Goal: Navigation & Orientation: Find specific page/section

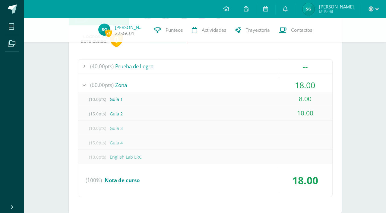
scroll to position [129, 0]
click at [309, 10] on img at bounding box center [309, 9] width 12 height 12
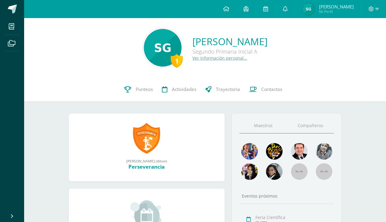
click at [305, 127] on link "Compañeros" at bounding box center [310, 125] width 47 height 15
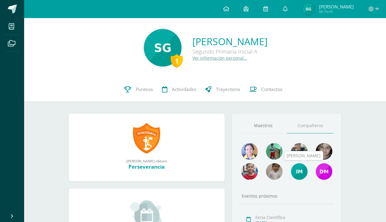
click at [300, 170] on img at bounding box center [299, 172] width 17 height 17
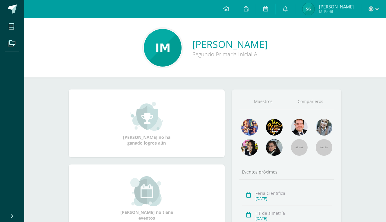
click at [316, 101] on link "Compañeros" at bounding box center [310, 101] width 47 height 15
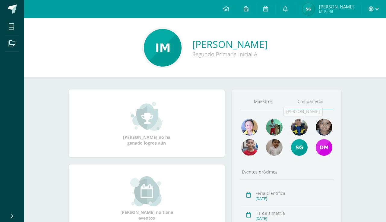
click at [298, 142] on img at bounding box center [299, 147] width 17 height 17
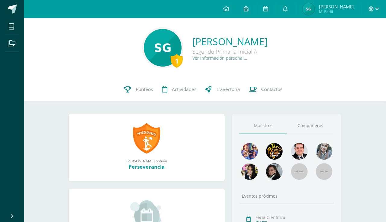
click at [308, 11] on img at bounding box center [309, 9] width 12 height 12
click at [315, 129] on link "Compañeros" at bounding box center [310, 125] width 47 height 15
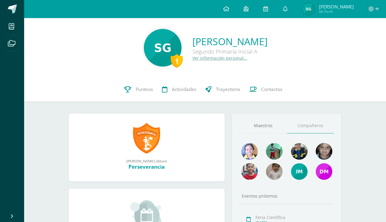
click at [309, 12] on img at bounding box center [309, 9] width 12 height 12
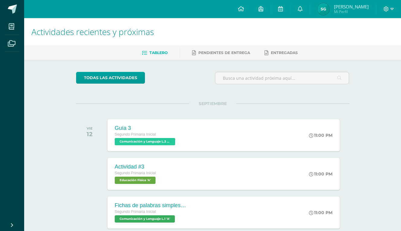
click at [322, 9] on img at bounding box center [323, 9] width 12 height 12
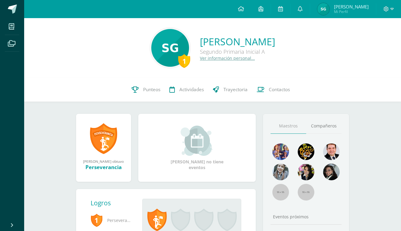
click at [324, 8] on img at bounding box center [323, 9] width 12 height 12
click at [324, 13] on img at bounding box center [323, 9] width 12 height 12
click at [147, 89] on span "Punteos" at bounding box center [151, 89] width 17 height 6
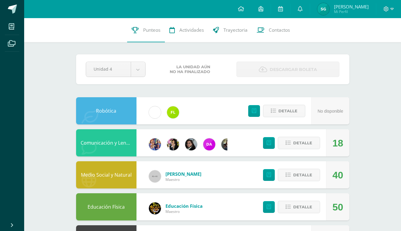
click at [324, 8] on img at bounding box center [323, 9] width 12 height 12
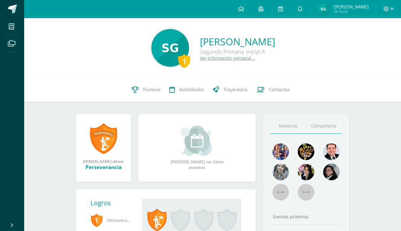
click at [312, 126] on link "Compañeros" at bounding box center [324, 125] width 36 height 15
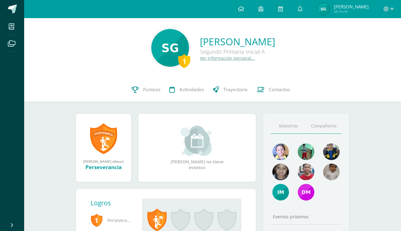
click at [298, 124] on link "Maestros" at bounding box center [288, 125] width 36 height 15
